Goal: Information Seeking & Learning: Learn about a topic

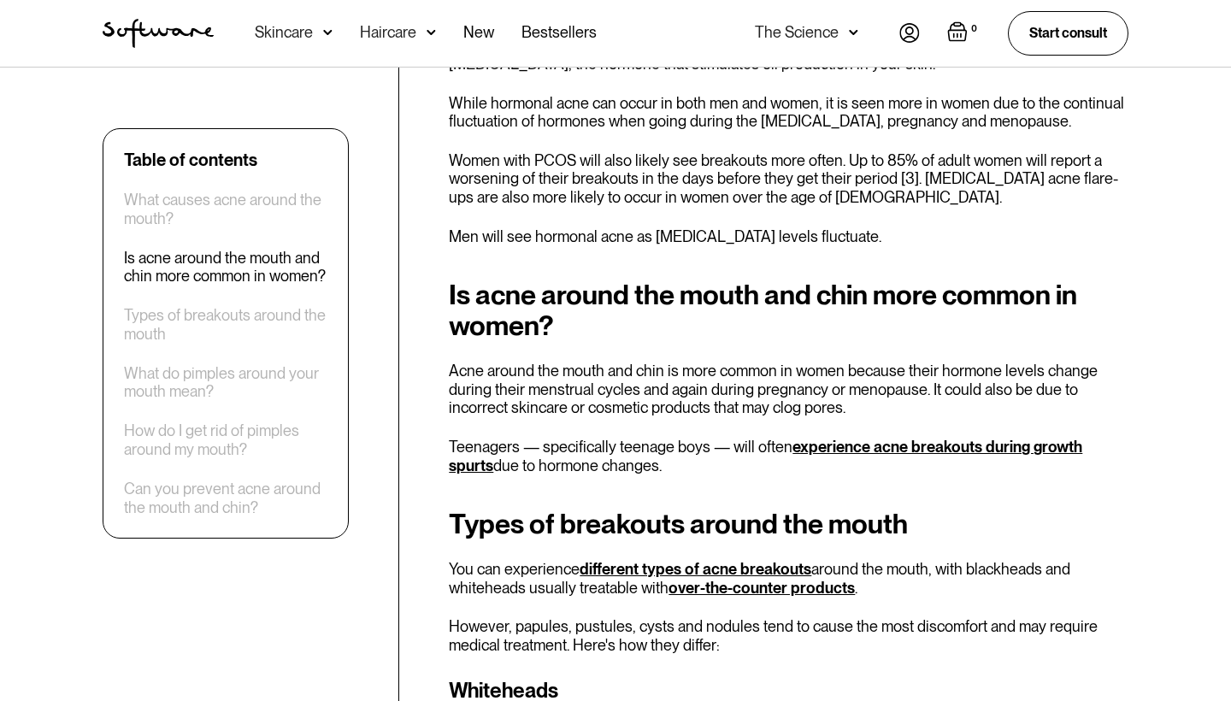
scroll to position [1455, 0]
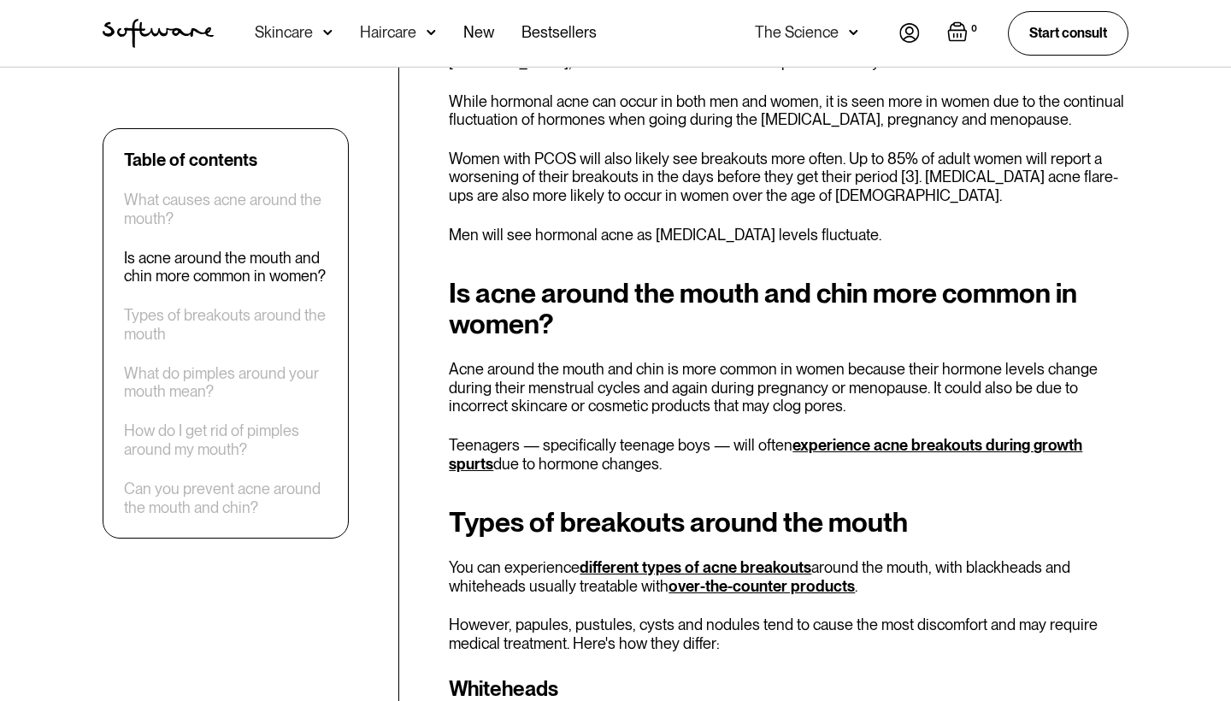
click at [509, 360] on p "Acne around the mouth and chin is more common in women because their hormone le…" at bounding box center [789, 388] width 680 height 56
click at [515, 363] on div "Is acne around the mouth and chin more common in women? Acne around the mouth a…" at bounding box center [789, 375] width 680 height 195
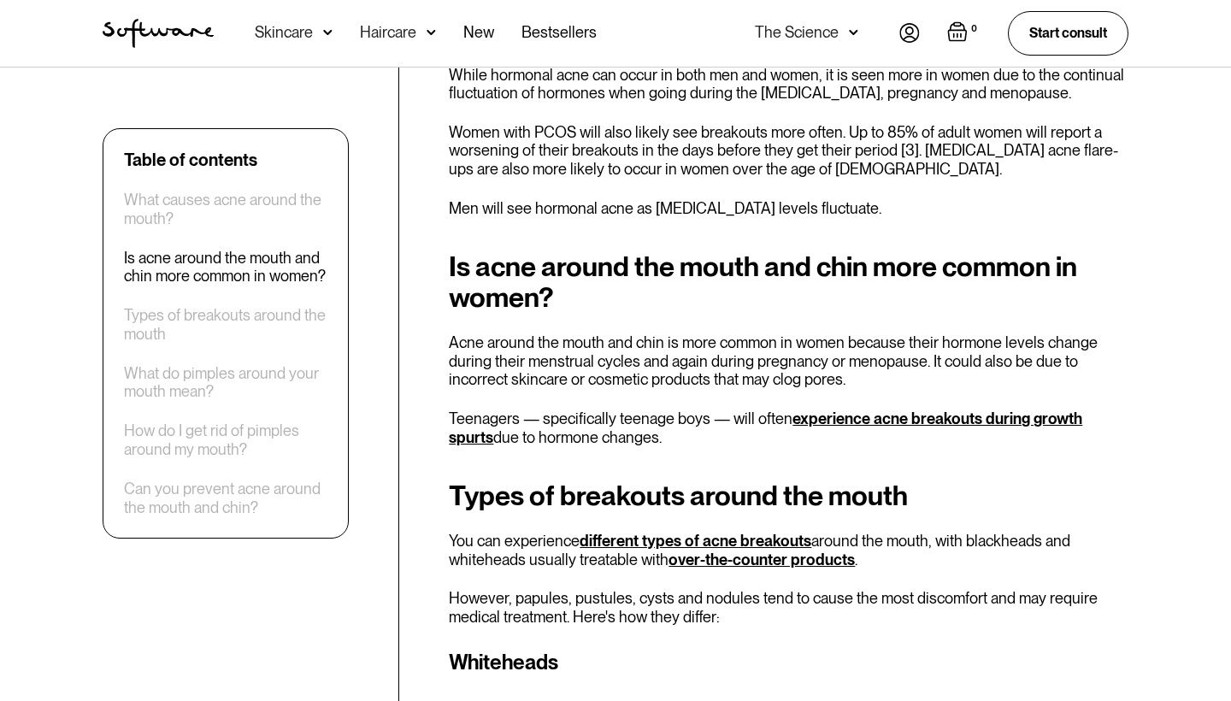
scroll to position [1497, 0]
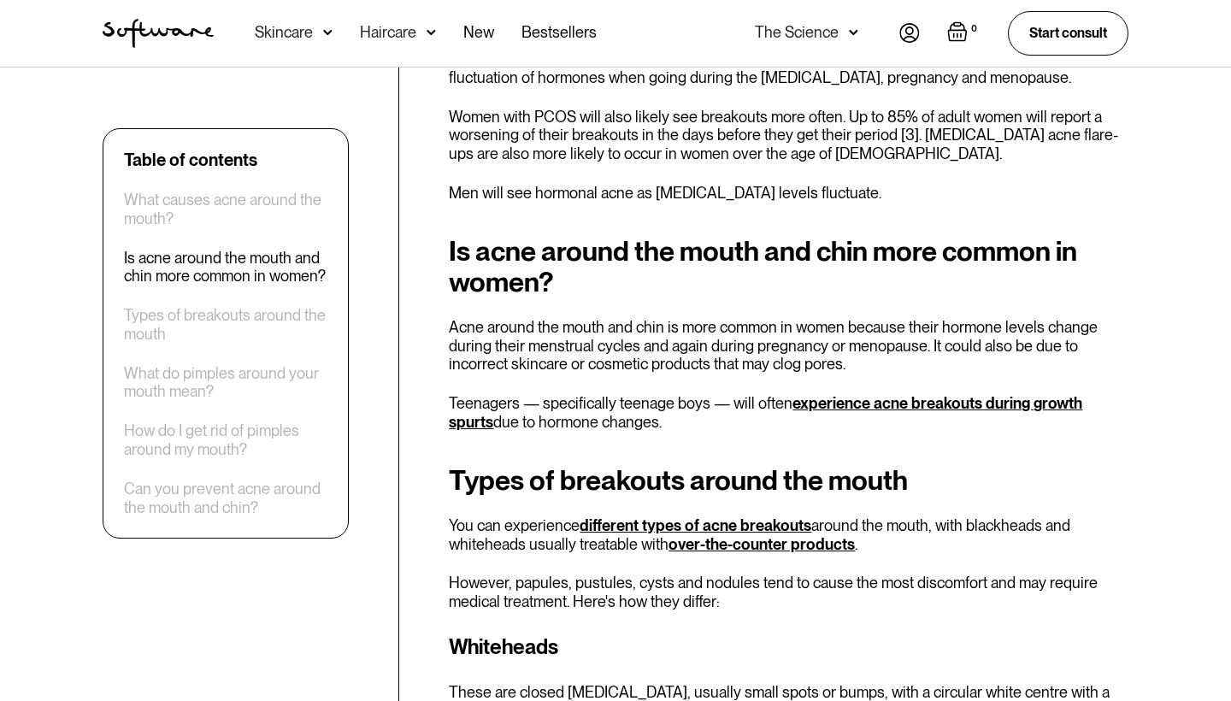
click at [515, 394] on p "Teenagers — specifically teenage boys — will often experience acne breakouts du…" at bounding box center [789, 412] width 680 height 37
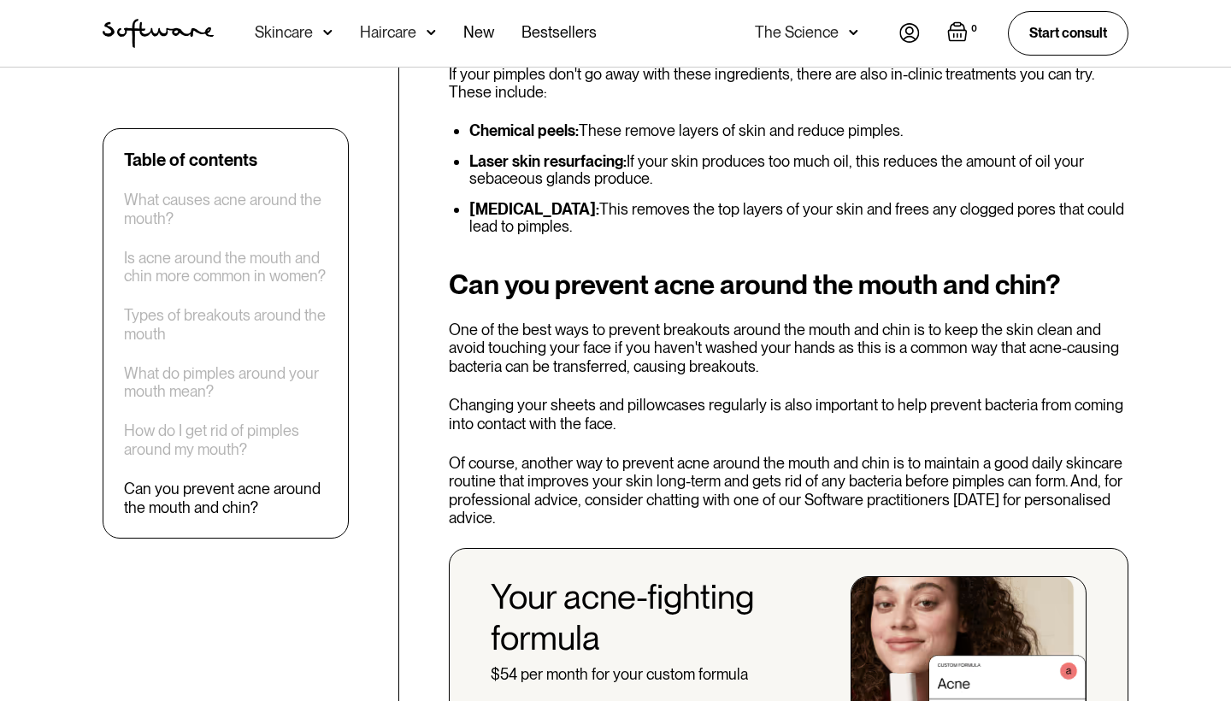
scroll to position [4062, 0]
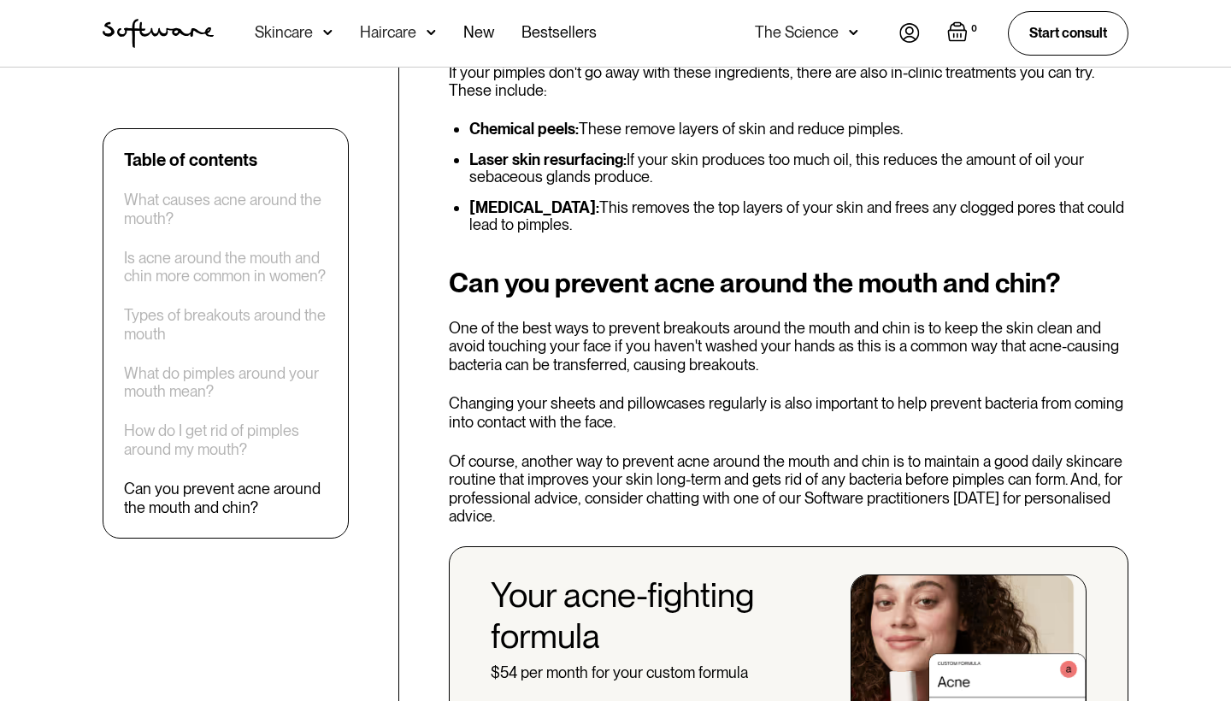
click at [1100, 394] on p "Changing your sheets and pillowcases regularly is also important to help preven…" at bounding box center [789, 412] width 680 height 37
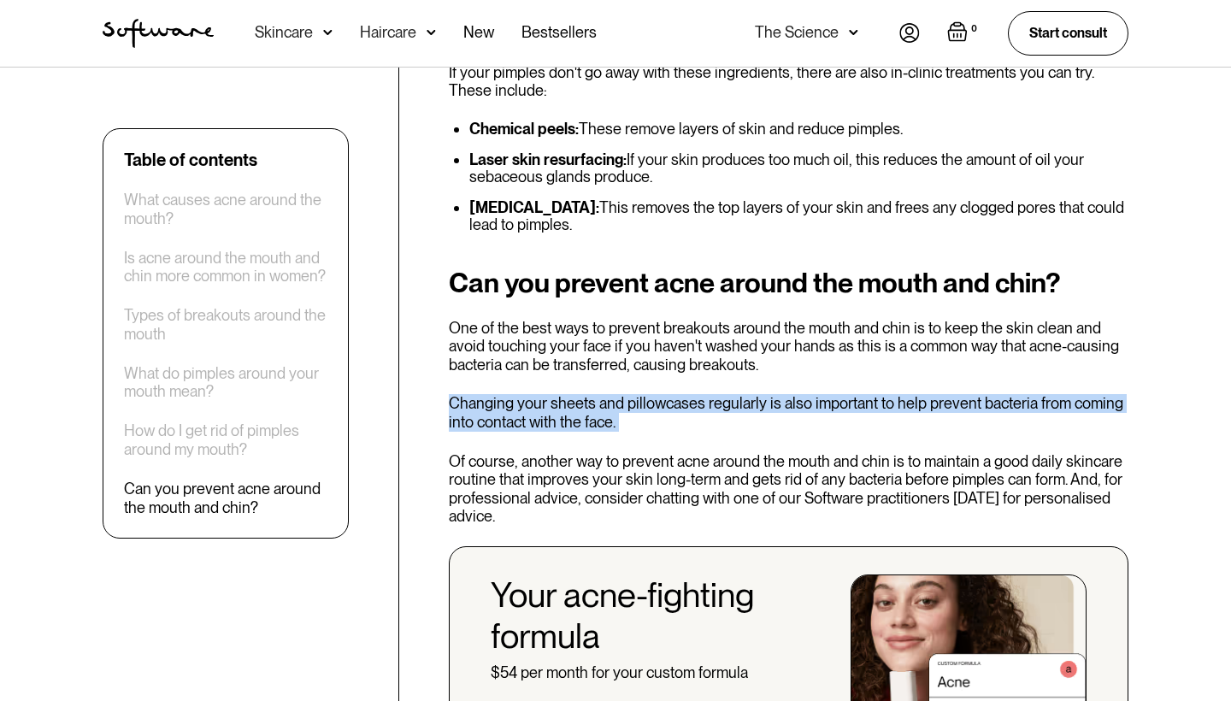
click at [805, 276] on div "Can you prevent acne around the mouth and chin? One of the best ways to prevent…" at bounding box center [789, 537] width 680 height 538
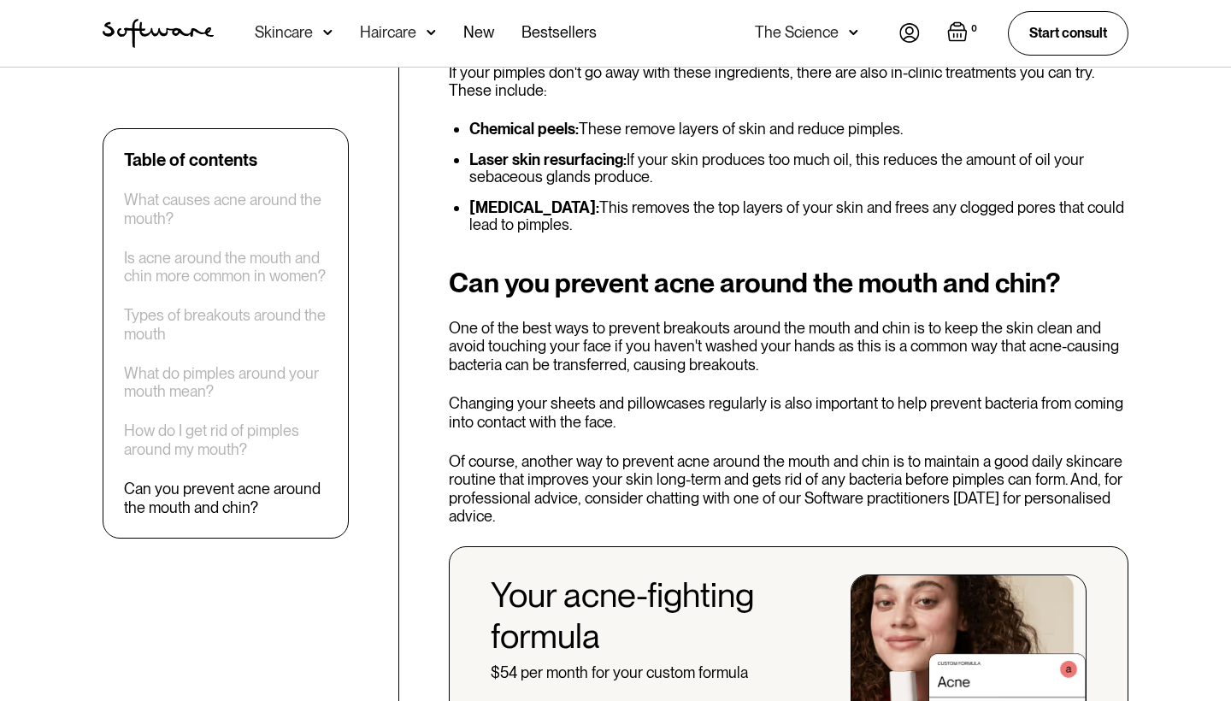
click at [805, 276] on div "Can you prevent acne around the mouth and chin? One of the best ways to prevent…" at bounding box center [789, 537] width 680 height 538
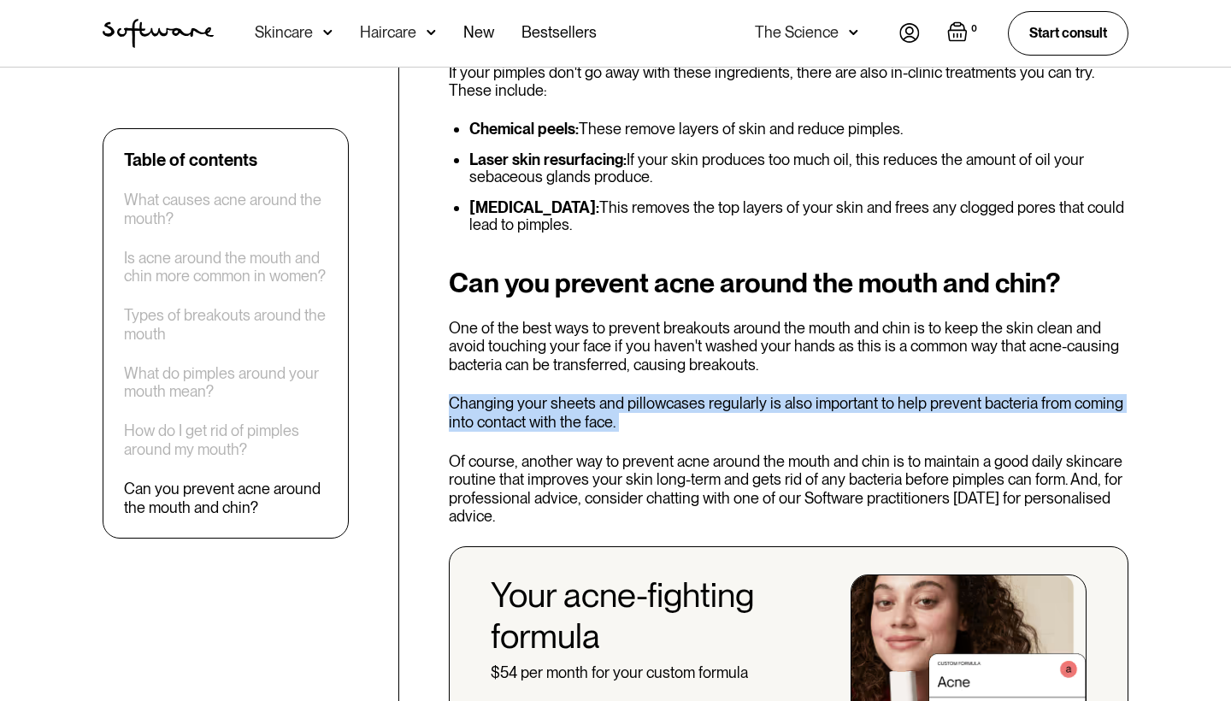
click at [787, 349] on div "Can you prevent acne around the mouth and chin? One of the best ways to prevent…" at bounding box center [789, 537] width 680 height 538
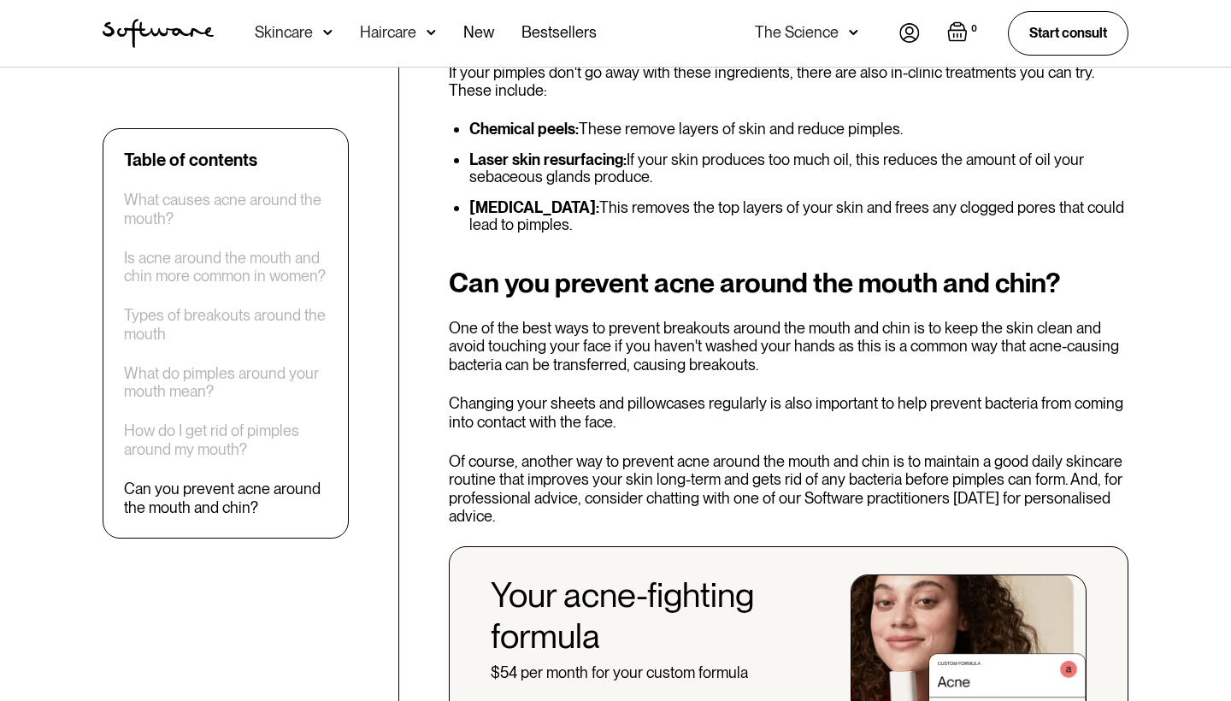
click at [787, 349] on div "Can you prevent acne around the mouth and chin? One of the best ways to prevent…" at bounding box center [789, 537] width 680 height 538
